Goal: Book appointment/travel/reservation

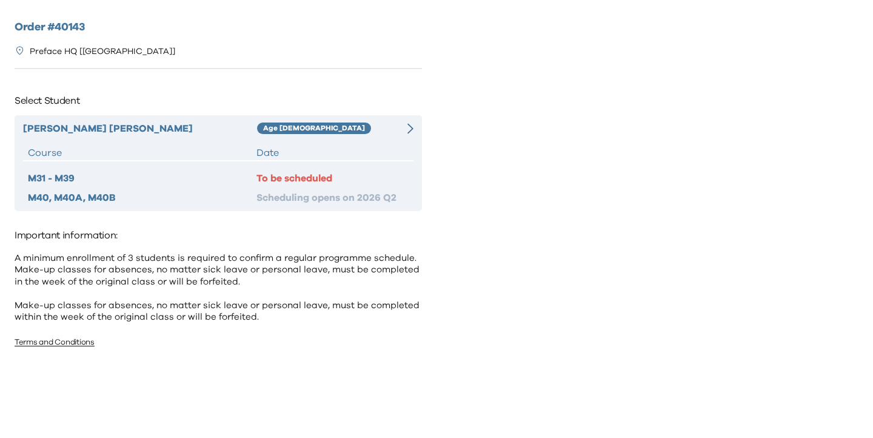
click at [417, 129] on div "Markus Tsang Age 8-9 Course Date M31 - M39 To be scheduled M40, M40A, M40B Sche…" at bounding box center [218, 163] width 407 height 96
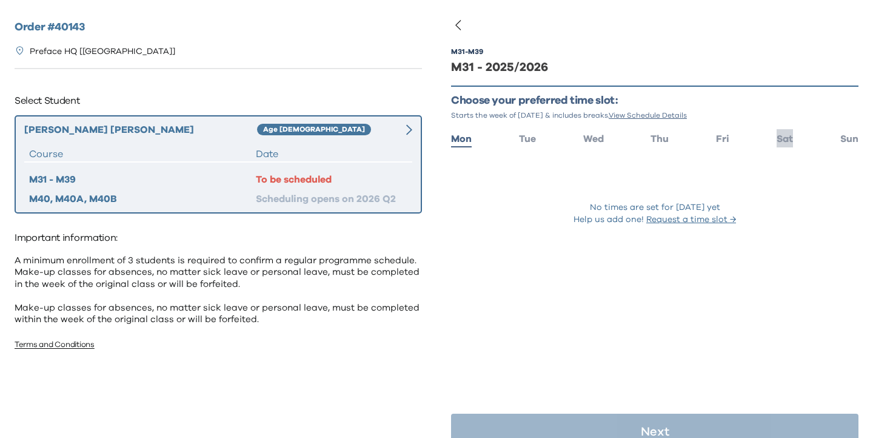
click at [788, 142] on span "Sat" at bounding box center [784, 139] width 16 height 10
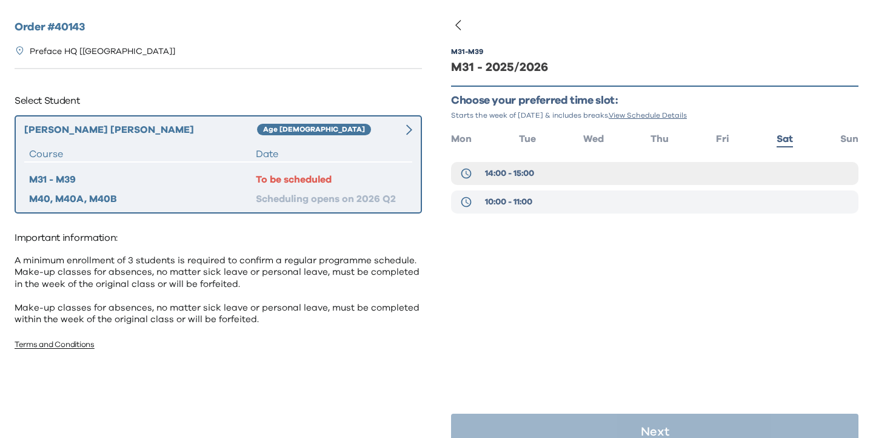
click at [663, 198] on button "10:00 - 11:00" at bounding box center [654, 201] width 407 height 23
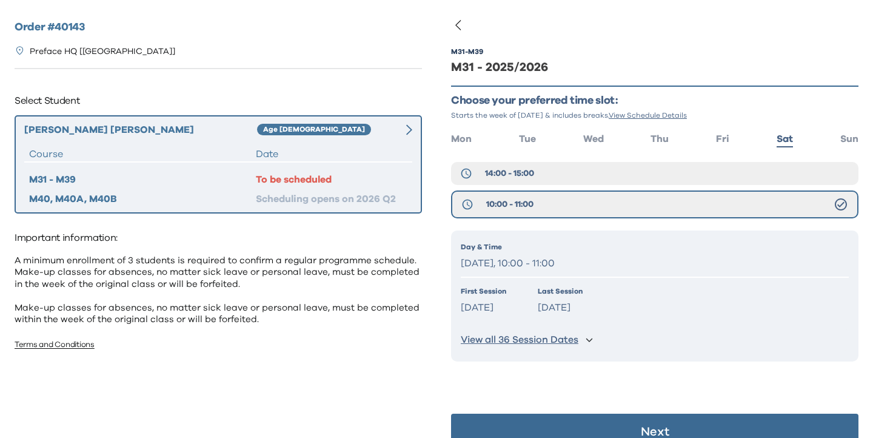
click at [647, 424] on button "Next" at bounding box center [654, 431] width 407 height 36
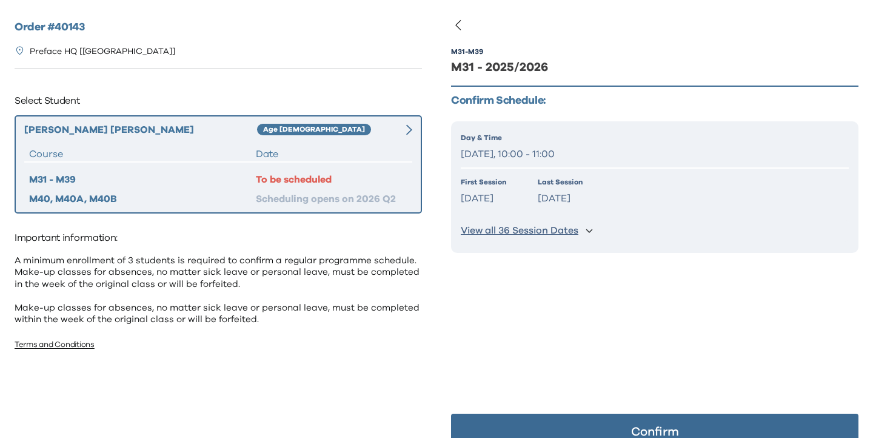
click at [646, 424] on button "Confirm" at bounding box center [654, 431] width 407 height 36
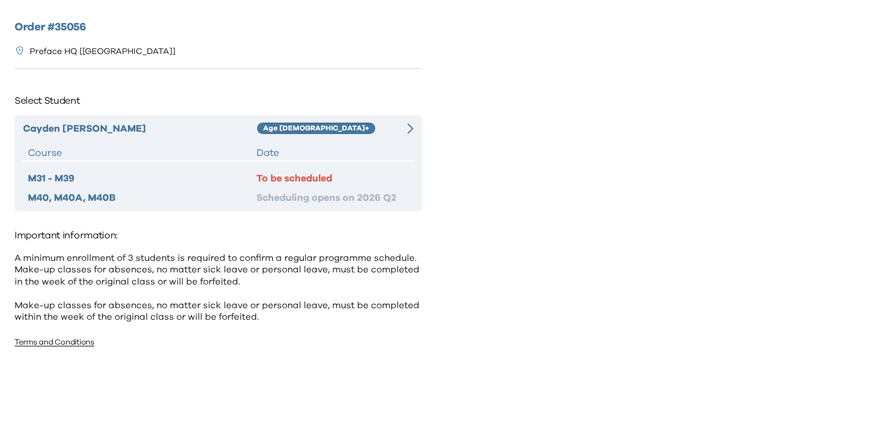
click at [385, 131] on div "Age 10+" at bounding box center [325, 128] width 136 height 15
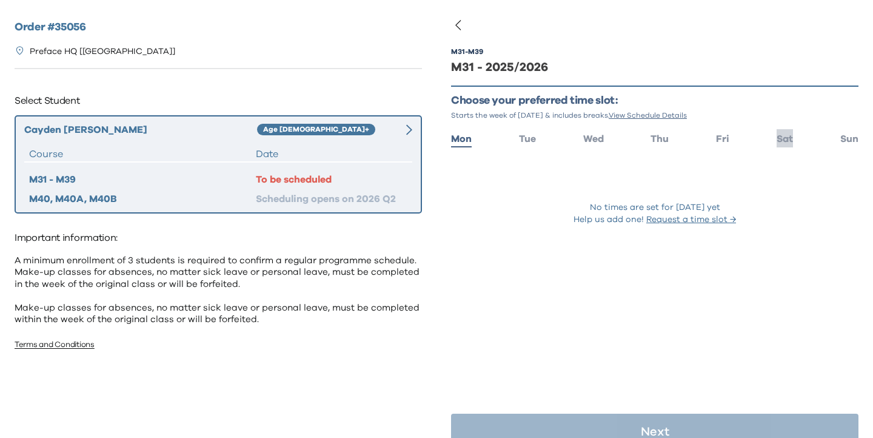
click at [781, 142] on span "Sat" at bounding box center [784, 139] width 16 height 10
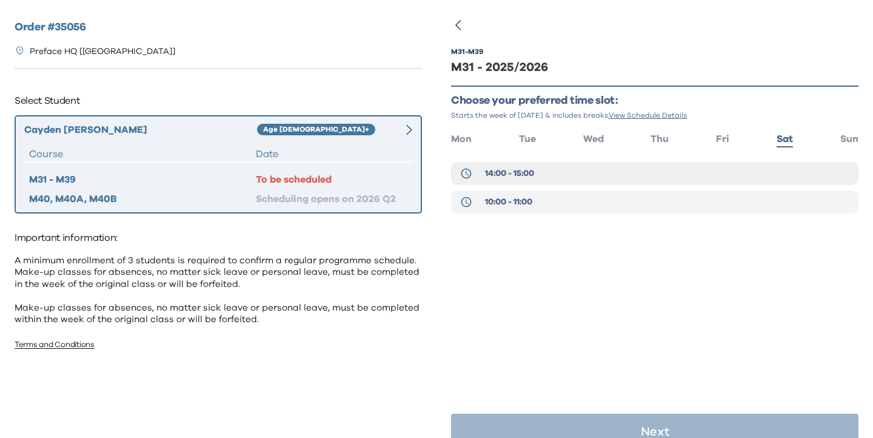
click at [586, 206] on button "10:00 - 11:00" at bounding box center [654, 201] width 407 height 23
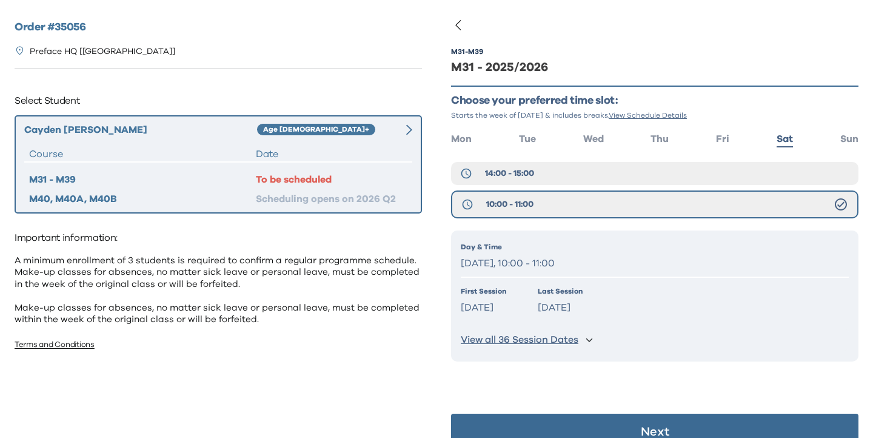
click at [594, 426] on button "Next" at bounding box center [654, 431] width 407 height 36
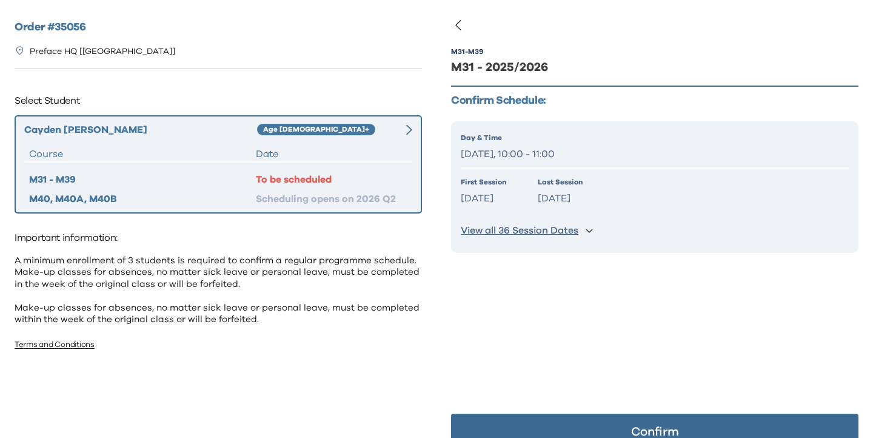
click at [594, 426] on button "Confirm" at bounding box center [654, 431] width 407 height 36
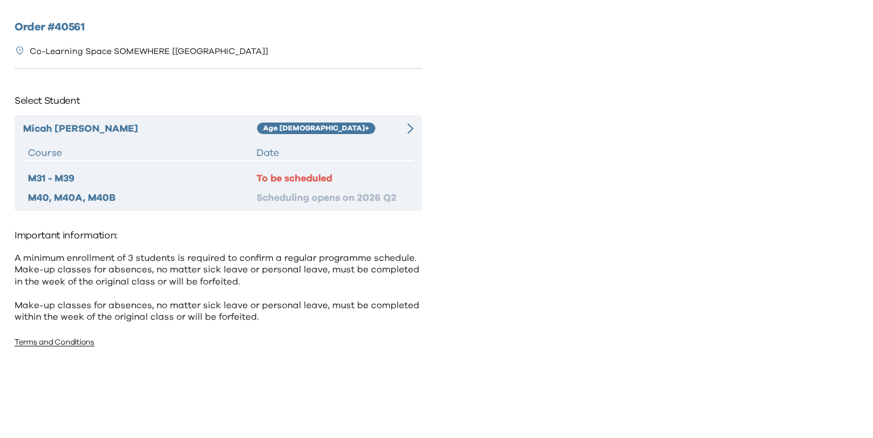
click at [407, 136] on div "Micah Lee Age 10+ Course Date M31 - M39 To be scheduled M40, M40A, M40B Schedul…" at bounding box center [218, 163] width 407 height 96
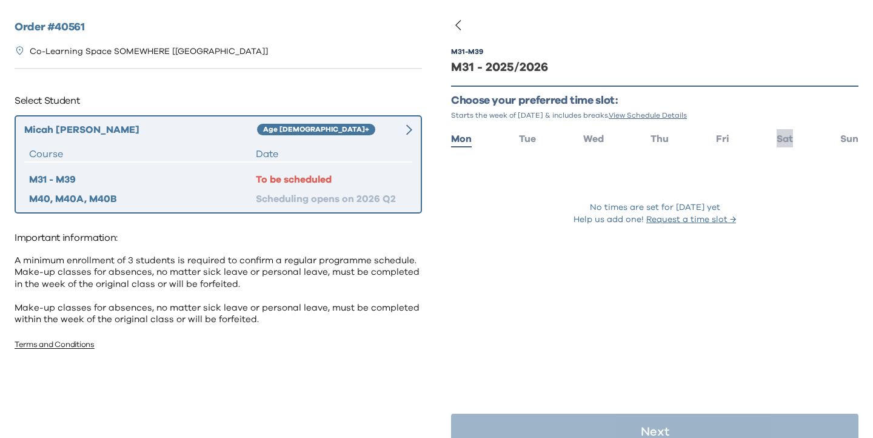
click at [787, 137] on span "Sat" at bounding box center [784, 139] width 16 height 10
click at [777, 136] on span "Sat" at bounding box center [784, 139] width 16 height 10
click at [717, 137] on span "Fri" at bounding box center [722, 139] width 13 height 10
click at [785, 138] on span "Sat" at bounding box center [784, 139] width 16 height 10
click at [454, 139] on span "Mon" at bounding box center [461, 139] width 21 height 10
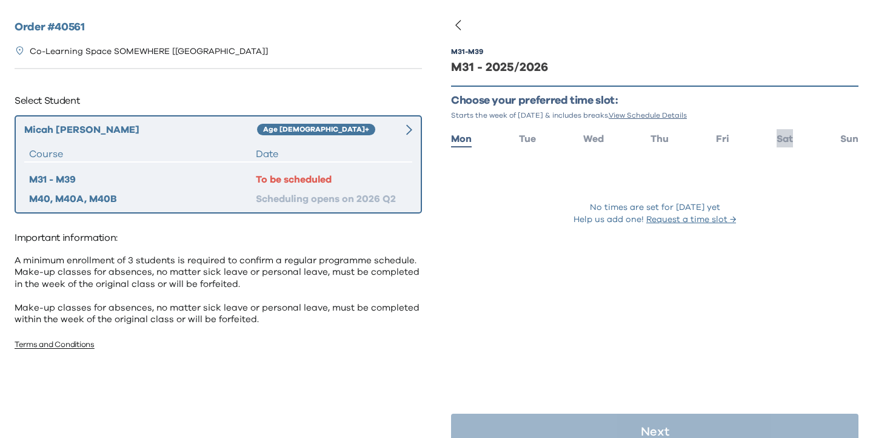
click at [781, 139] on span "Sat" at bounding box center [784, 139] width 16 height 10
click at [523, 139] on span "Tue" at bounding box center [527, 139] width 17 height 10
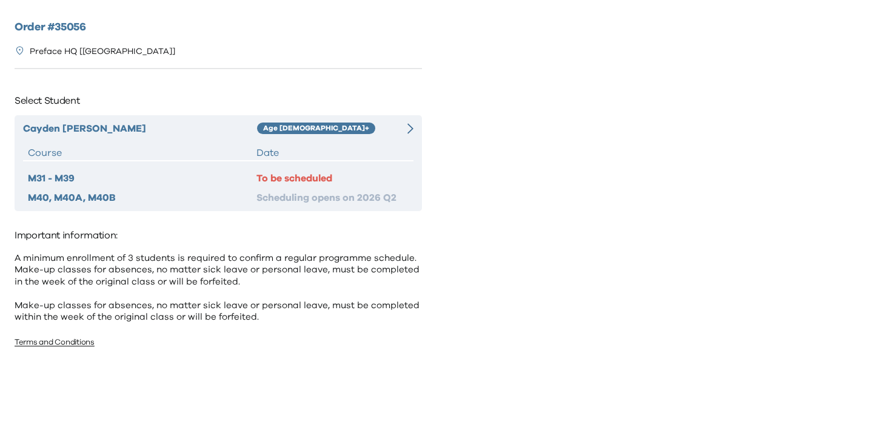
click at [399, 131] on div at bounding box center [403, 128] width 19 height 15
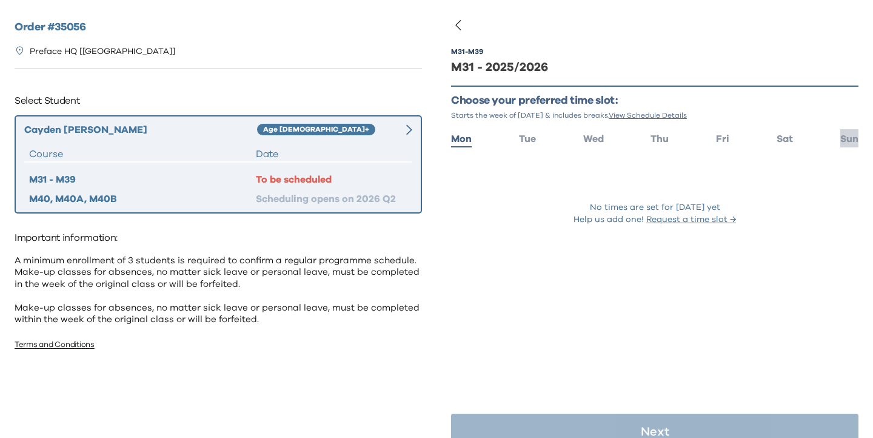
click at [845, 132] on li "Sun" at bounding box center [849, 138] width 18 height 18
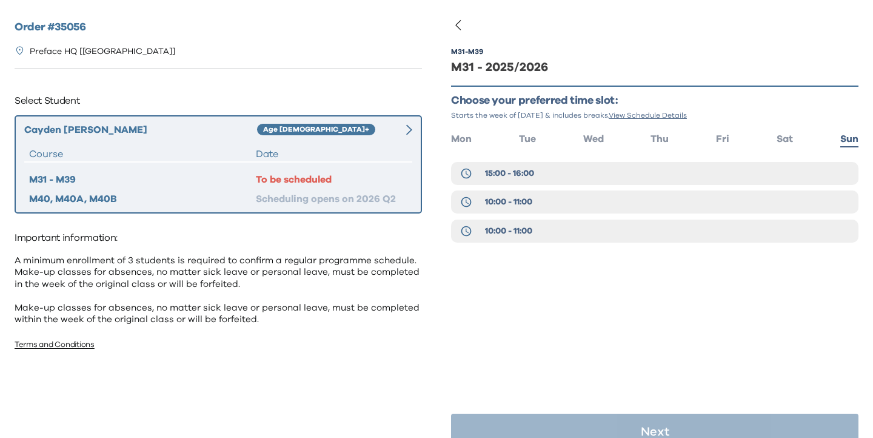
click at [505, 215] on div "15:00 - 16:00 10:00 - 11:00 10:00 - 11:00" at bounding box center [654, 205] width 407 height 87
click at [505, 213] on div "15:00 - 16:00 10:00 - 11:00 10:00 - 11:00" at bounding box center [654, 205] width 407 height 87
click at [505, 201] on span "10:00 - 11:00" at bounding box center [508, 202] width 47 height 12
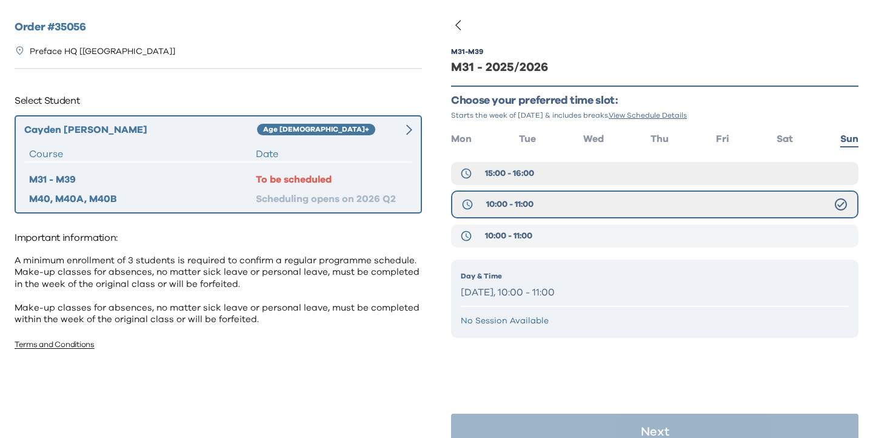
click at [502, 240] on span "10:00 - 11:00" at bounding box center [508, 236] width 47 height 12
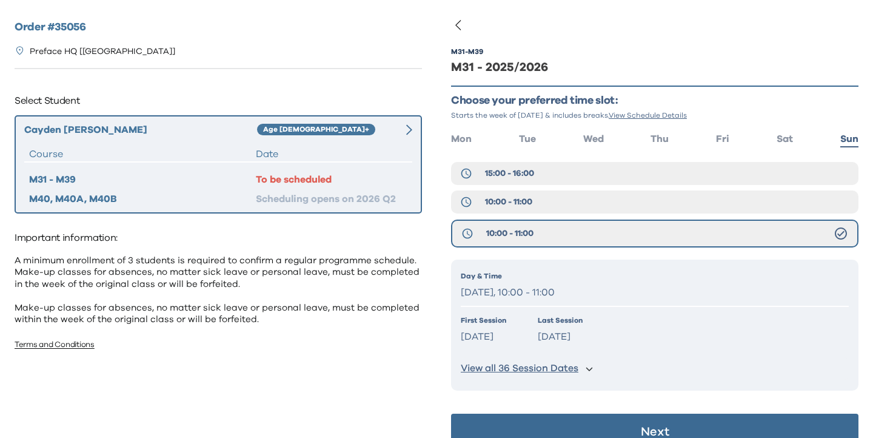
scroll to position [24, 0]
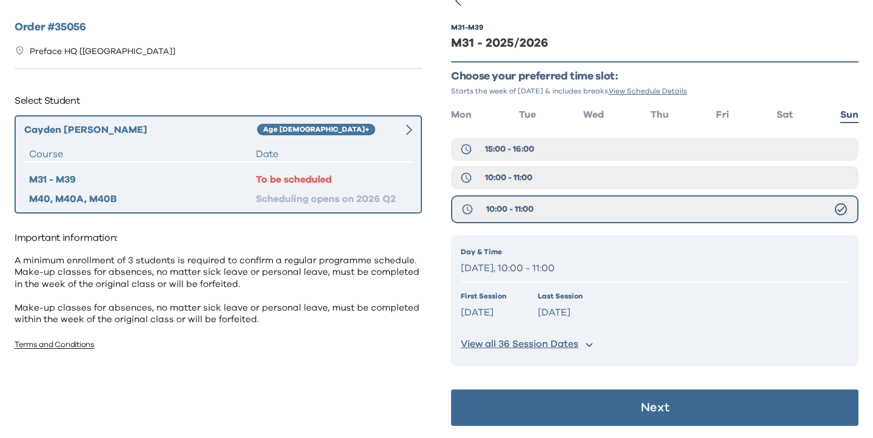
click at [573, 418] on button "Next" at bounding box center [654, 407] width 407 height 36
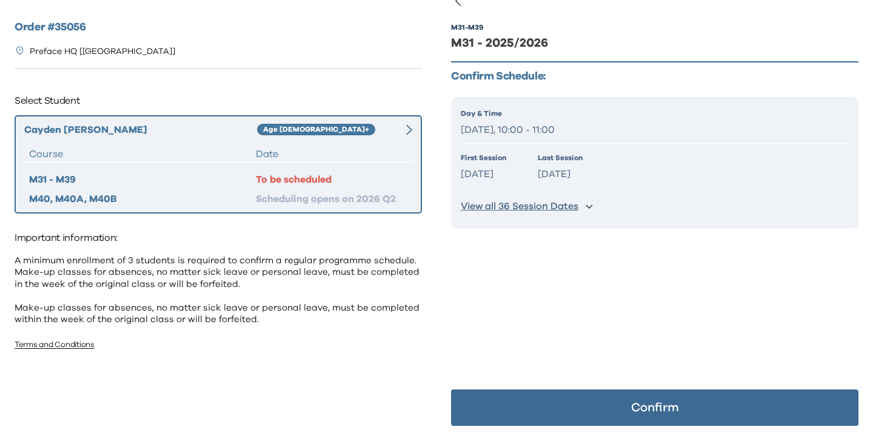
click at [573, 418] on button "Confirm" at bounding box center [654, 407] width 407 height 36
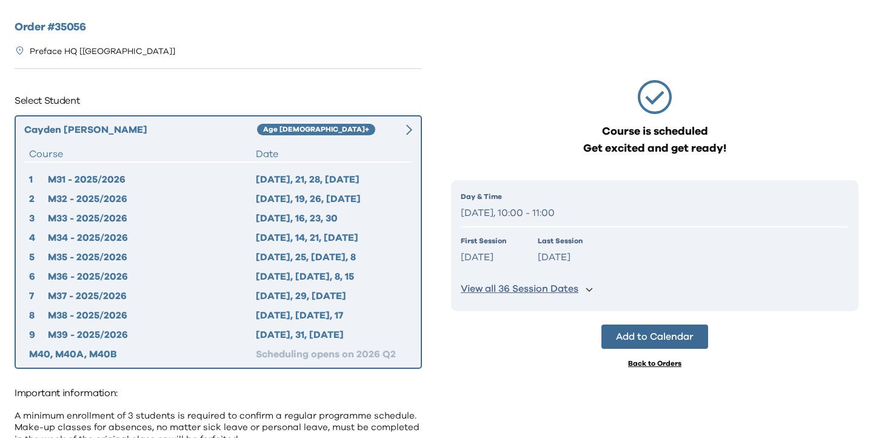
scroll to position [0, 0]
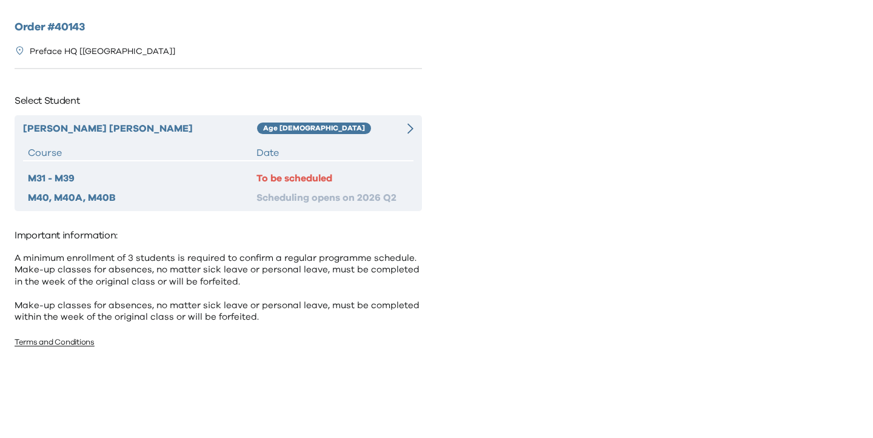
click at [369, 127] on div "Age [DEMOGRAPHIC_DATA]" at bounding box center [325, 128] width 136 height 15
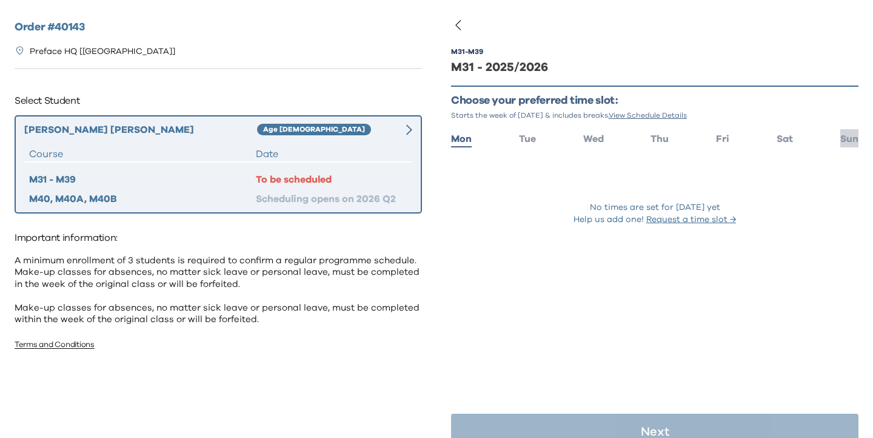
click at [853, 133] on li "Sun" at bounding box center [849, 138] width 18 height 18
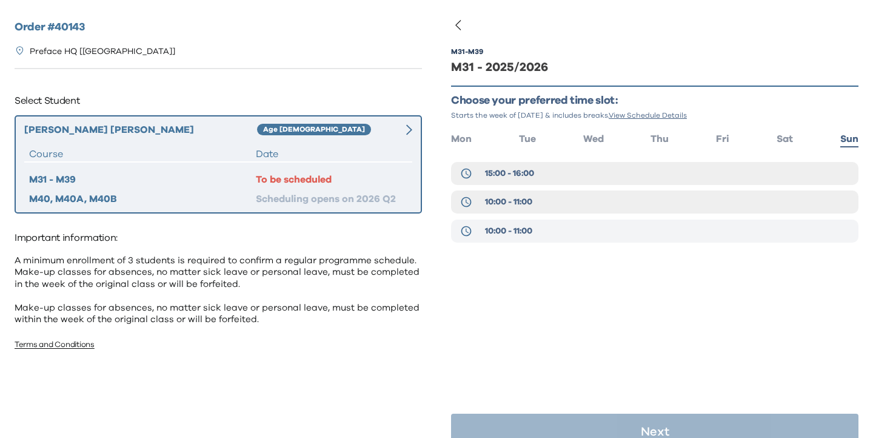
click at [520, 238] on button "10:00 - 11:00" at bounding box center [654, 230] width 407 height 23
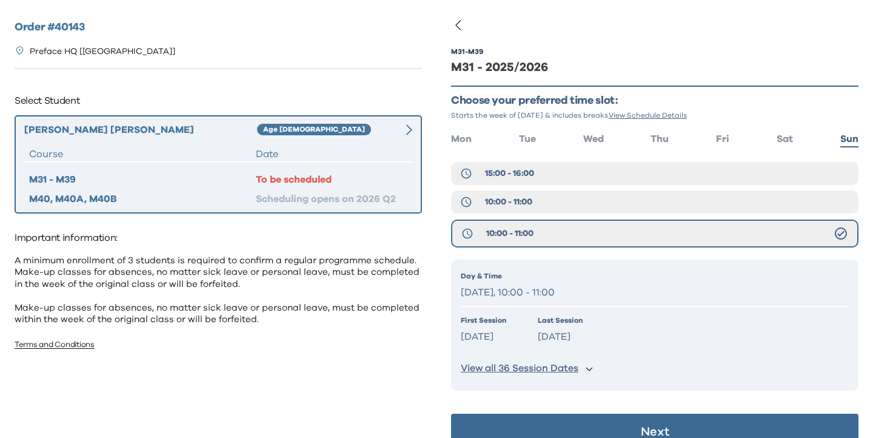
click at [593, 428] on button "Next" at bounding box center [654, 431] width 407 height 36
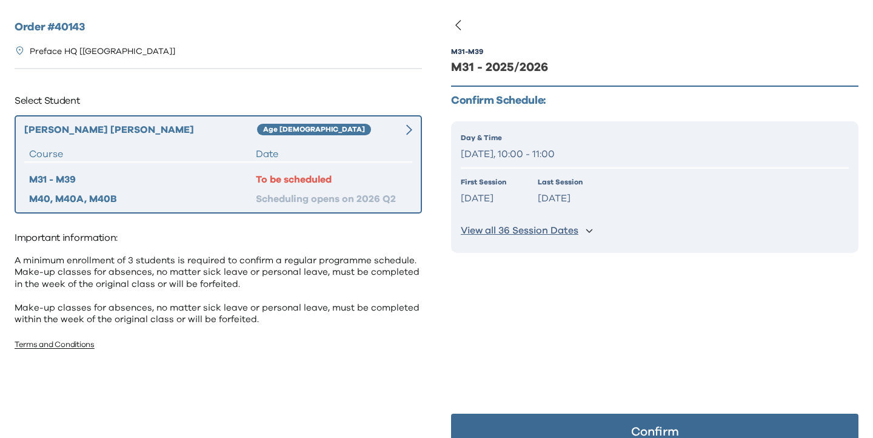
click at [605, 416] on button "Confirm" at bounding box center [654, 431] width 407 height 36
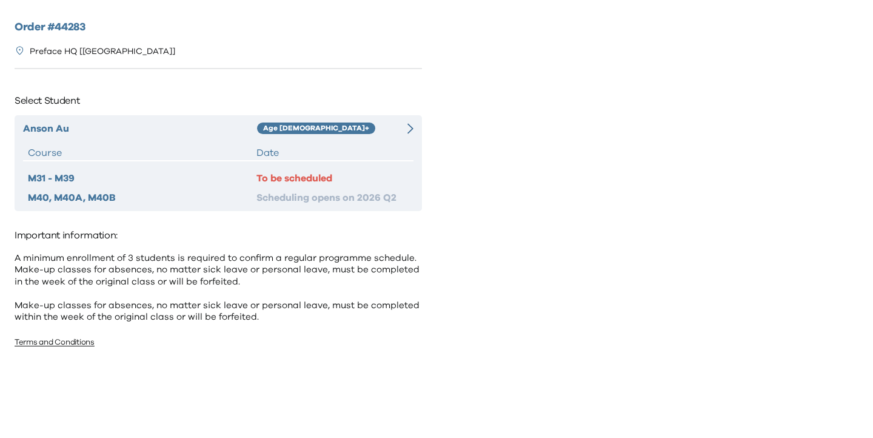
click at [413, 133] on div "Anson Au Age [DEMOGRAPHIC_DATA]+ Course Date M31 - M39 To be scheduled M40, M40…" at bounding box center [218, 163] width 407 height 96
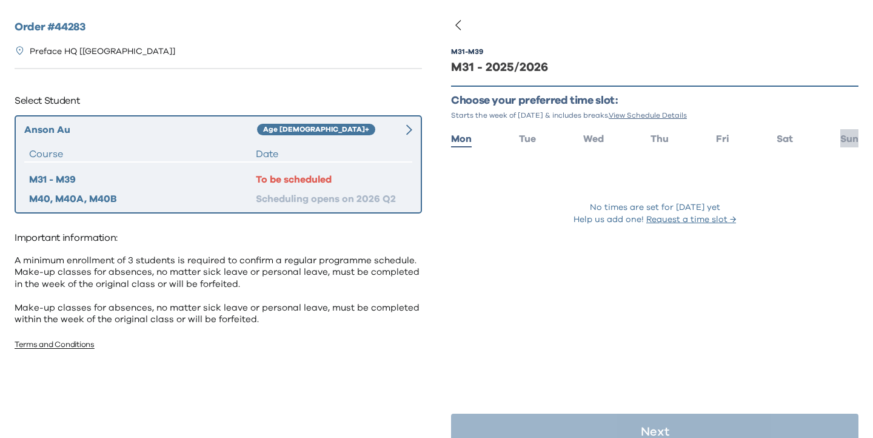
click at [857, 134] on span "Sun" at bounding box center [849, 139] width 18 height 10
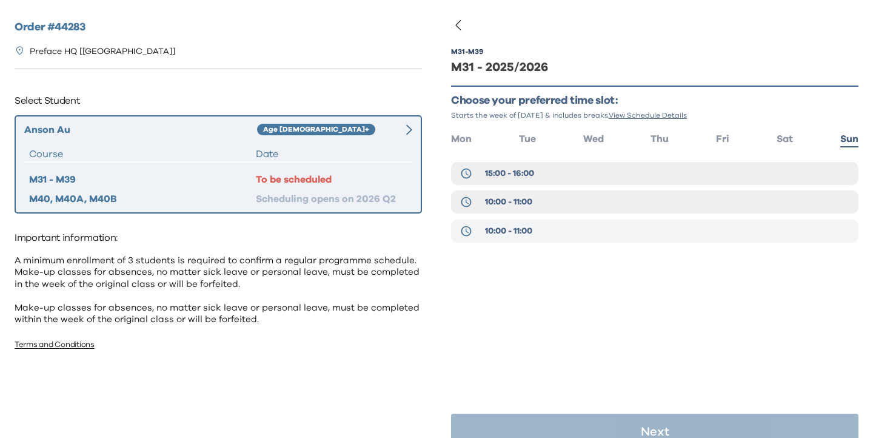
click at [493, 230] on span "10:00 - 11:00" at bounding box center [508, 231] width 47 height 12
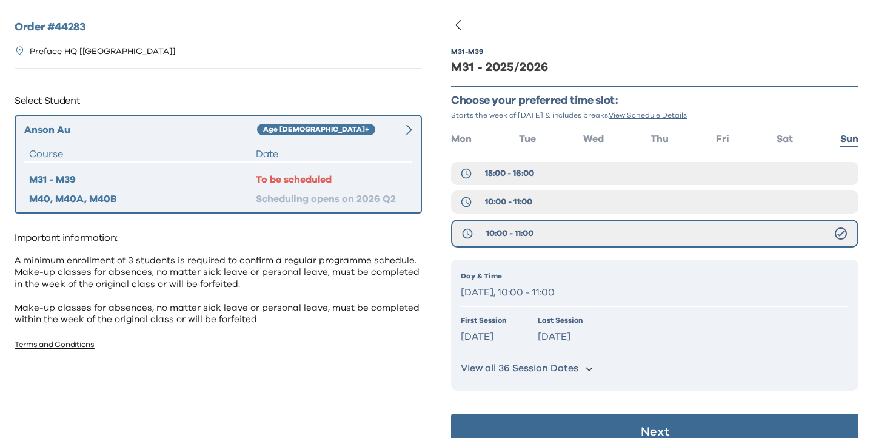
click at [579, 415] on button "Next" at bounding box center [654, 431] width 407 height 36
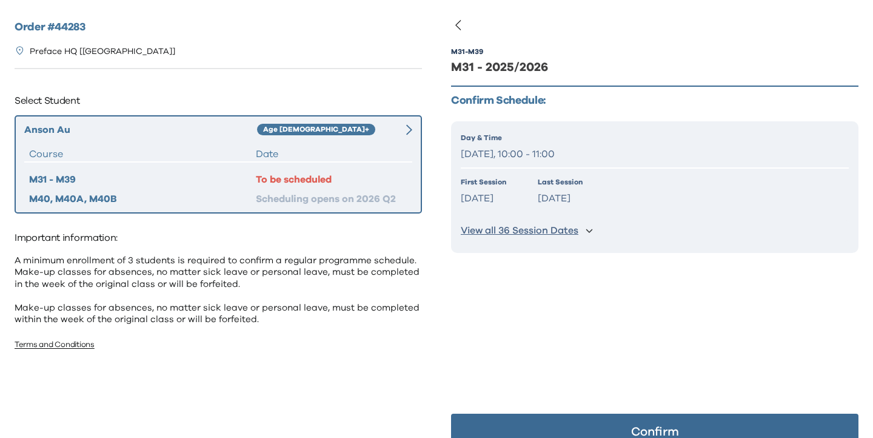
click at [579, 422] on button "Confirm" at bounding box center [654, 431] width 407 height 36
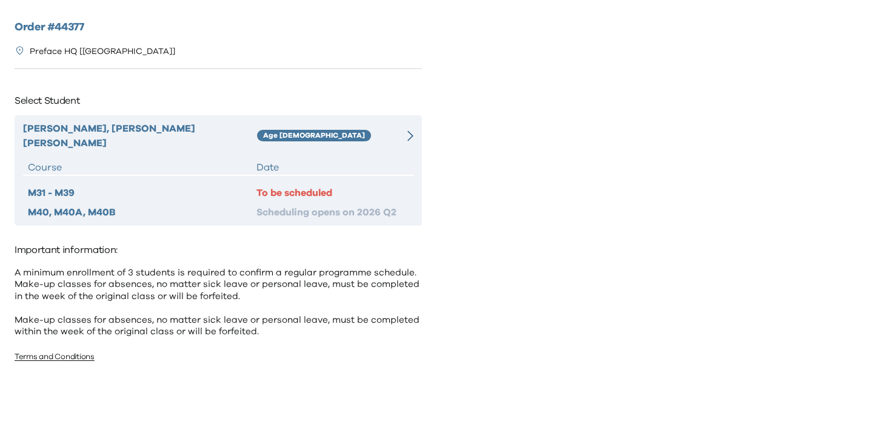
click at [405, 128] on div at bounding box center [403, 135] width 19 height 29
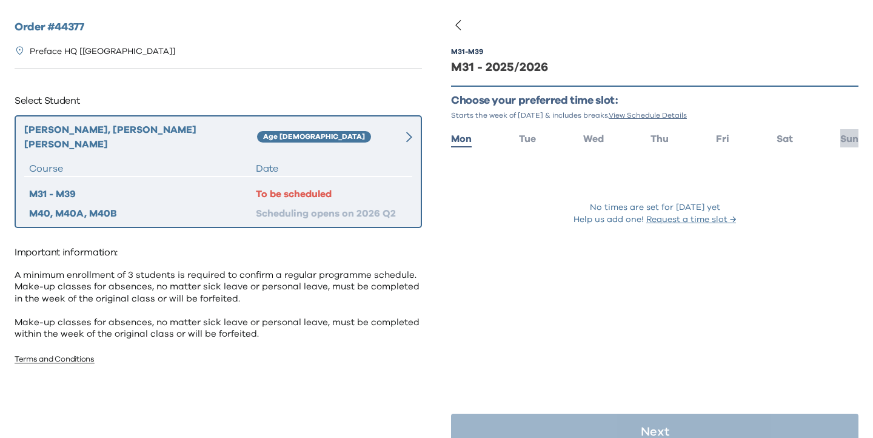
click at [848, 140] on span "Sun" at bounding box center [849, 139] width 18 height 10
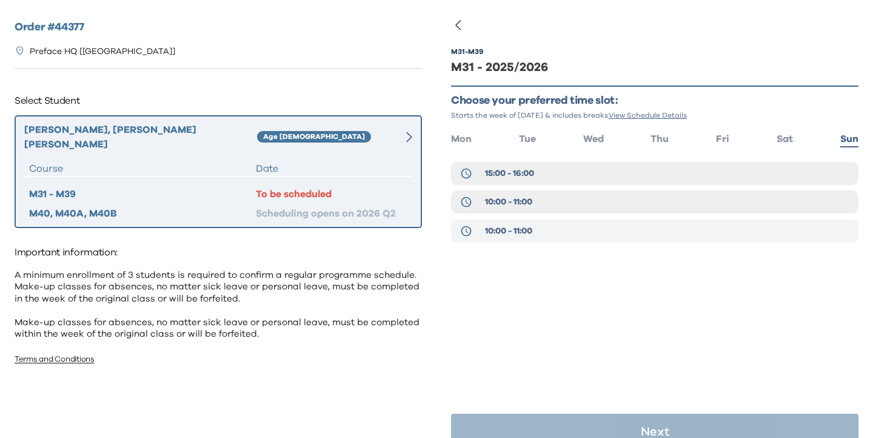
click at [621, 236] on button "10:00 - 11:00" at bounding box center [654, 230] width 407 height 23
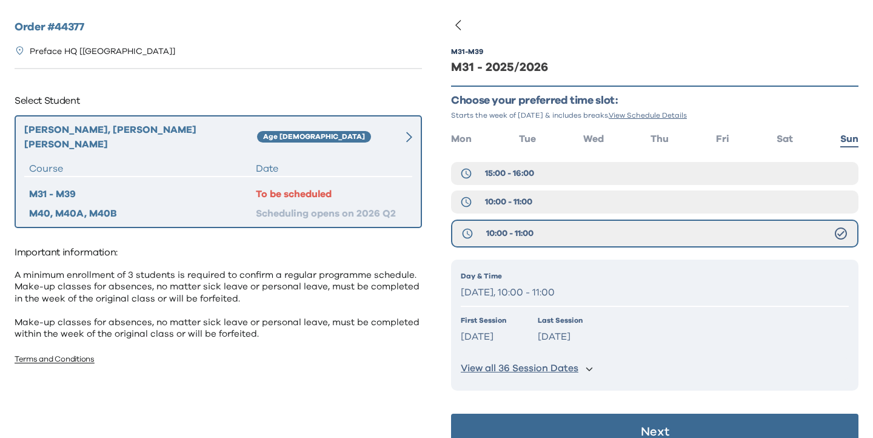
click at [580, 428] on button "Next" at bounding box center [654, 431] width 407 height 36
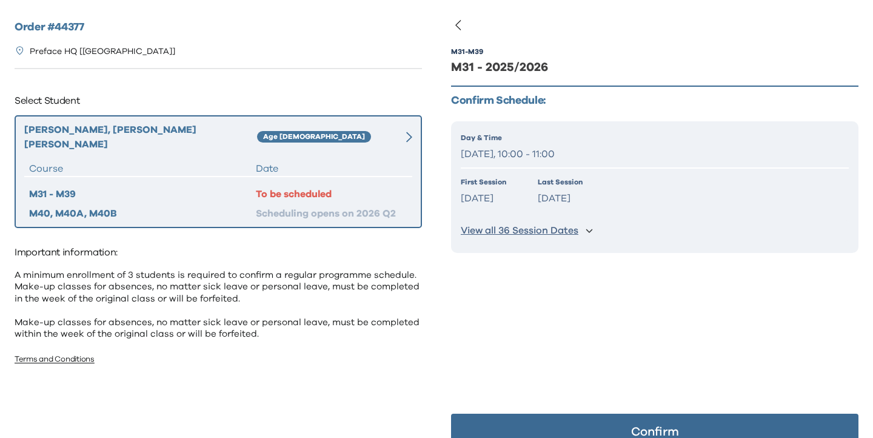
click at [580, 428] on button "Confirm" at bounding box center [654, 431] width 407 height 36
